Goal: Task Accomplishment & Management: Manage account settings

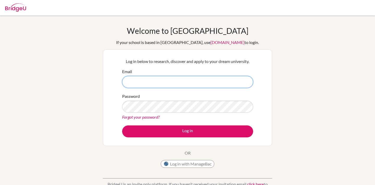
click at [173, 78] on input "Email" at bounding box center [187, 82] width 131 height 12
type input "[EMAIL_ADDRESS][DOMAIN_NAME]"
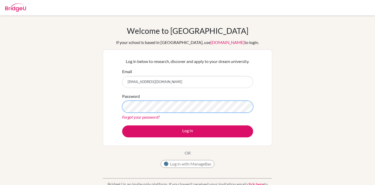
click at [122, 126] on button "Log in" at bounding box center [187, 132] width 131 height 12
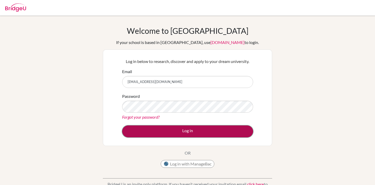
click at [169, 127] on button "Log in" at bounding box center [187, 132] width 131 height 12
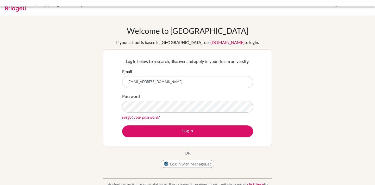
click at [165, 134] on button "Log in" at bounding box center [187, 132] width 131 height 12
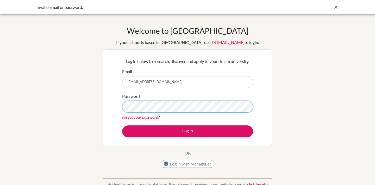
click at [122, 126] on button "Log in" at bounding box center [187, 132] width 131 height 12
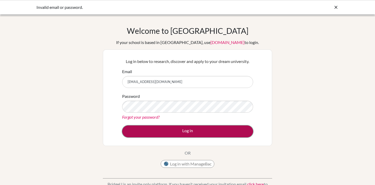
click at [139, 132] on button "Log in" at bounding box center [187, 132] width 131 height 12
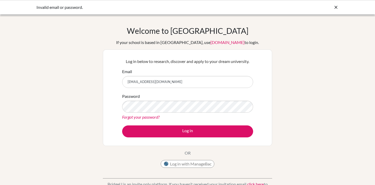
click at [156, 97] on div "Password Forgot your password?" at bounding box center [187, 106] width 131 height 27
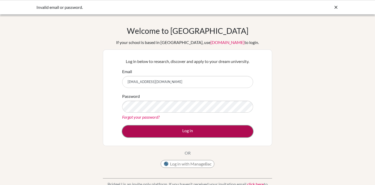
click at [166, 130] on button "Log in" at bounding box center [187, 132] width 131 height 12
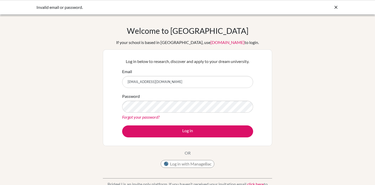
click at [141, 114] on div "Forgot your password?" at bounding box center [187, 117] width 131 height 6
click at [142, 115] on link "Forgot your password?" at bounding box center [141, 117] width 38 height 5
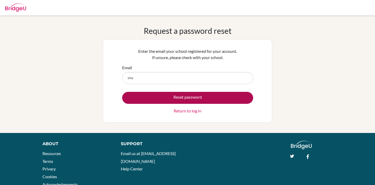
type input "[EMAIL_ADDRESS][DOMAIN_NAME]"
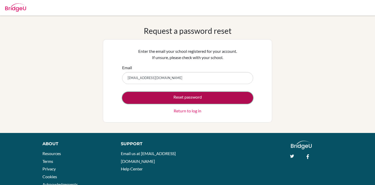
click at [170, 96] on button "Reset password" at bounding box center [187, 98] width 131 height 12
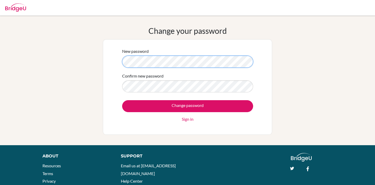
click at [98, 62] on div "Change your password New password Confirm new password Change password Sign in" at bounding box center [187, 80] width 375 height 109
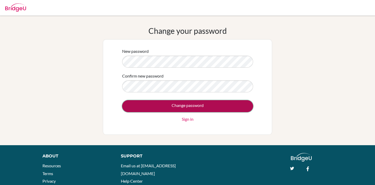
click at [162, 106] on input "Change password" at bounding box center [187, 106] width 131 height 12
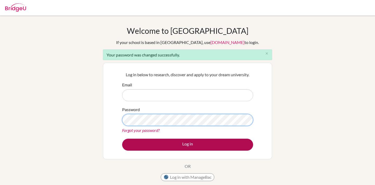
type input "[EMAIL_ADDRESS][DOMAIN_NAME]"
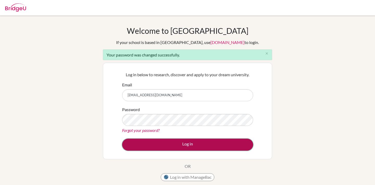
click at [165, 144] on button "Log in" at bounding box center [187, 145] width 131 height 12
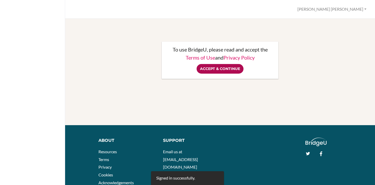
click at [226, 71] on input "Accept & Continue" at bounding box center [220, 69] width 47 height 10
